Goal: Entertainment & Leisure: Consume media (video, audio)

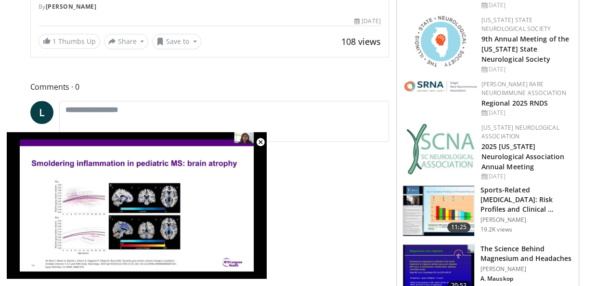
scroll to position [352, 0]
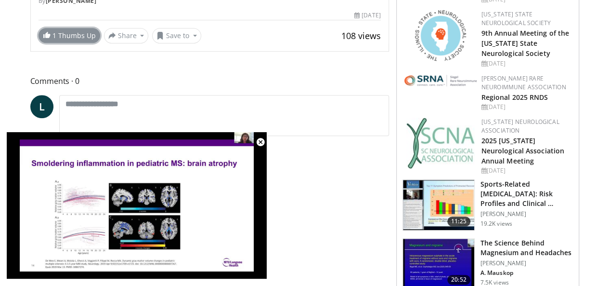
click at [42, 36] on link "1 Thumbs Up" at bounding box center [70, 35] width 62 height 15
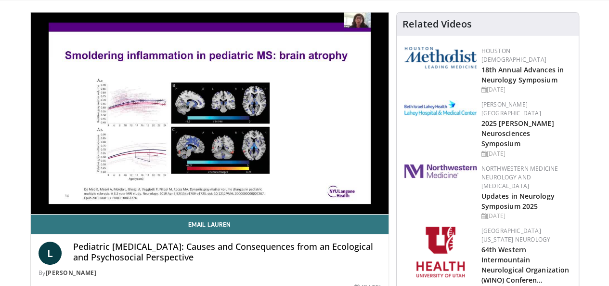
scroll to position [62, 0]
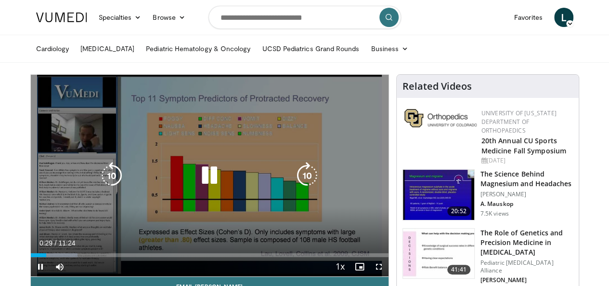
click at [200, 181] on icon "Video Player" at bounding box center [209, 175] width 27 height 27
